Goal: Navigation & Orientation: Go to known website

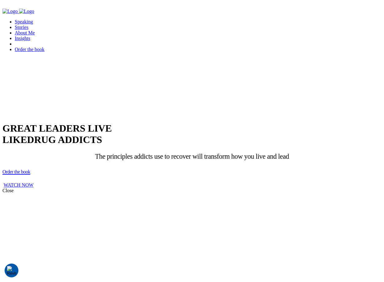
click at [303, 69] on div at bounding box center [191, 69] width 379 height 0
